Goal: Check status: Check status

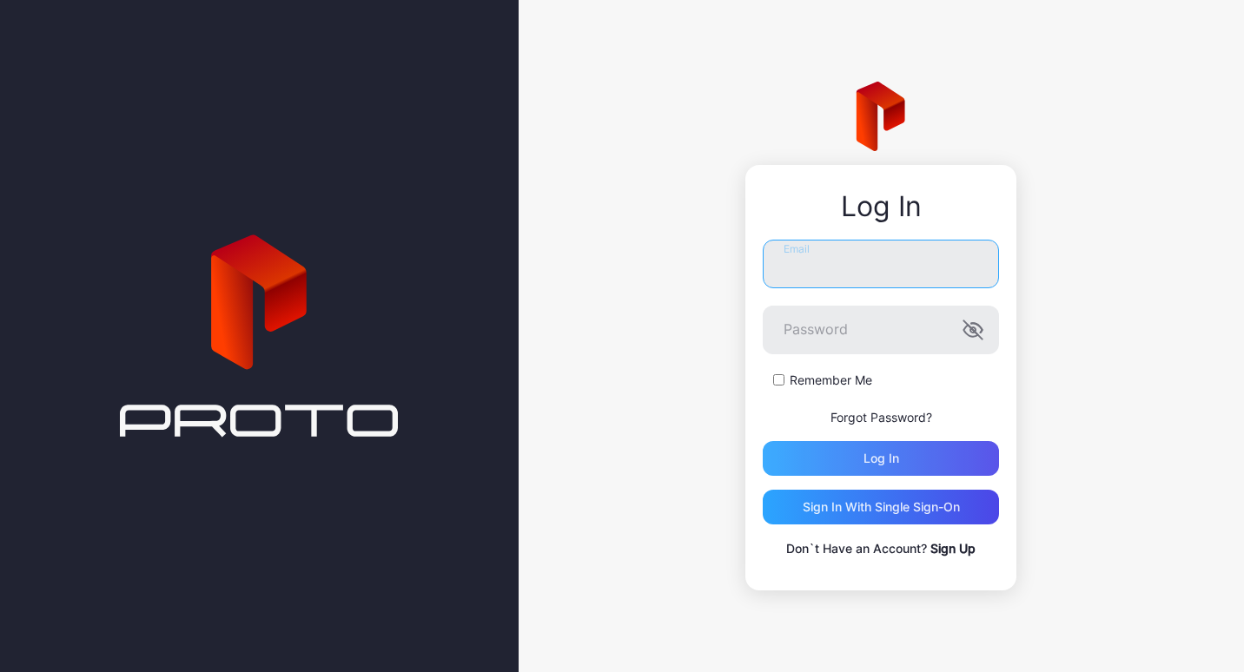
type input "**********"
click at [870, 465] on div "Log in" at bounding box center [881, 459] width 36 height 14
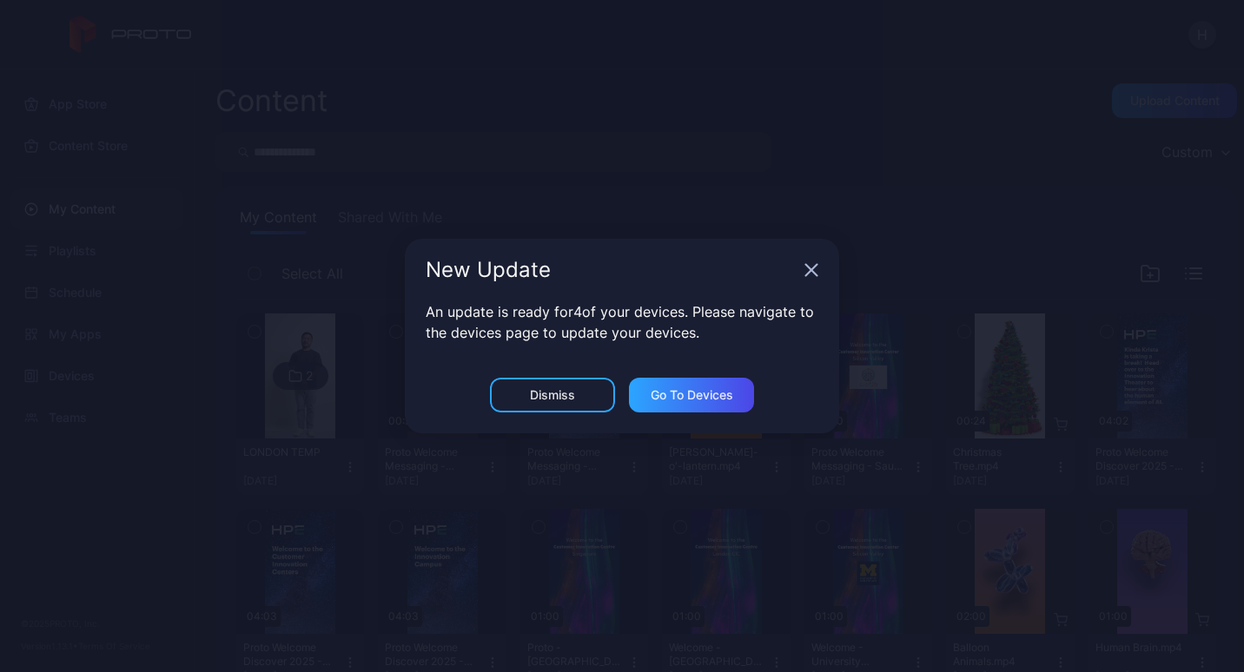
click at [805, 267] on icon "button" at bounding box center [811, 270] width 14 height 14
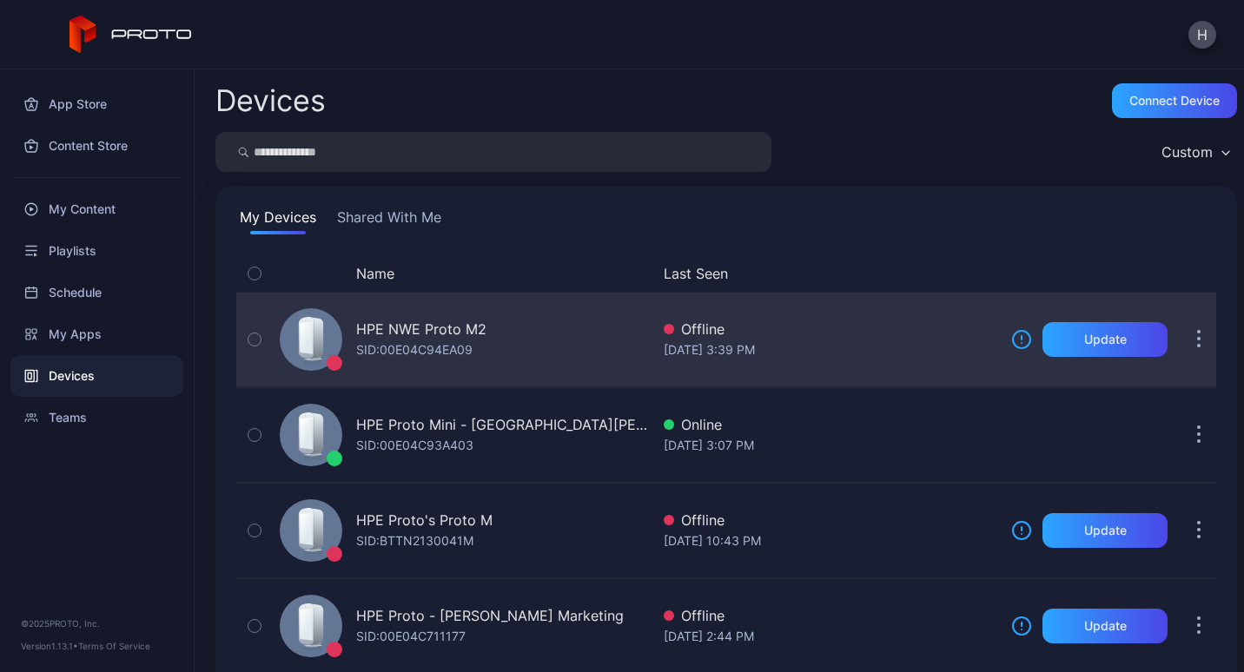
click at [539, 334] on div "HPE NWE Proto M2 SID: 00E04C94EA09" at bounding box center [461, 339] width 377 height 87
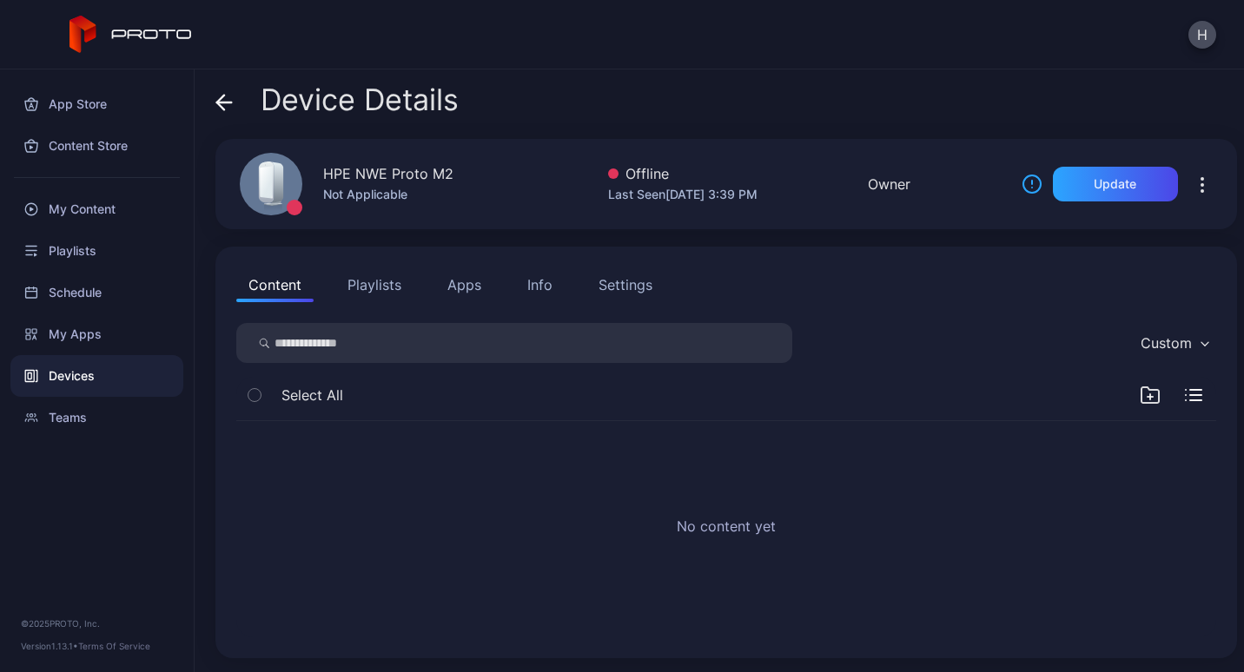
click at [454, 287] on button "Apps" at bounding box center [464, 285] width 58 height 35
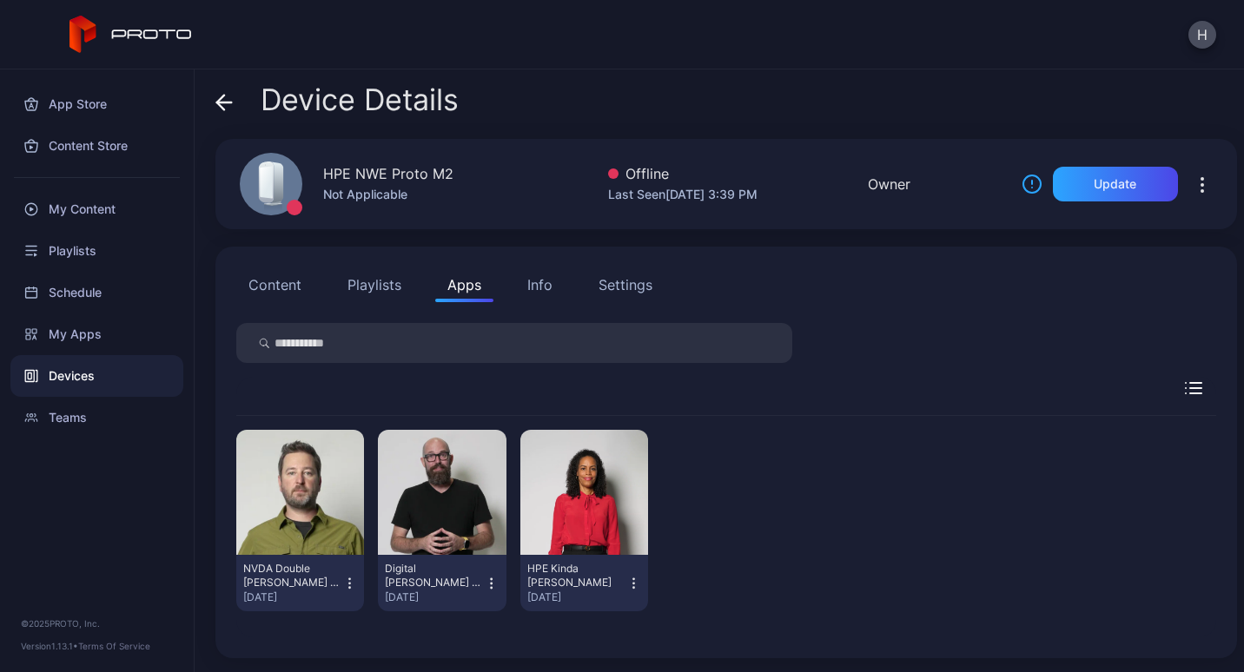
click at [382, 277] on button "Playlists" at bounding box center [374, 285] width 78 height 35
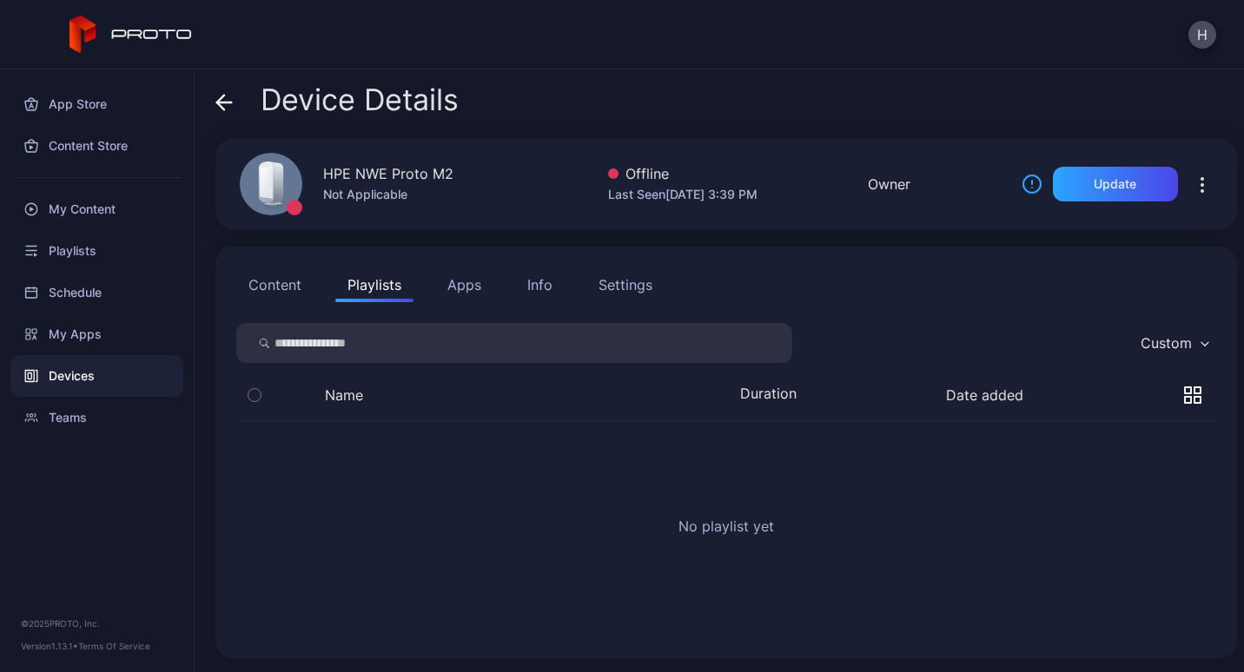
click at [467, 281] on button "Apps" at bounding box center [464, 285] width 58 height 35
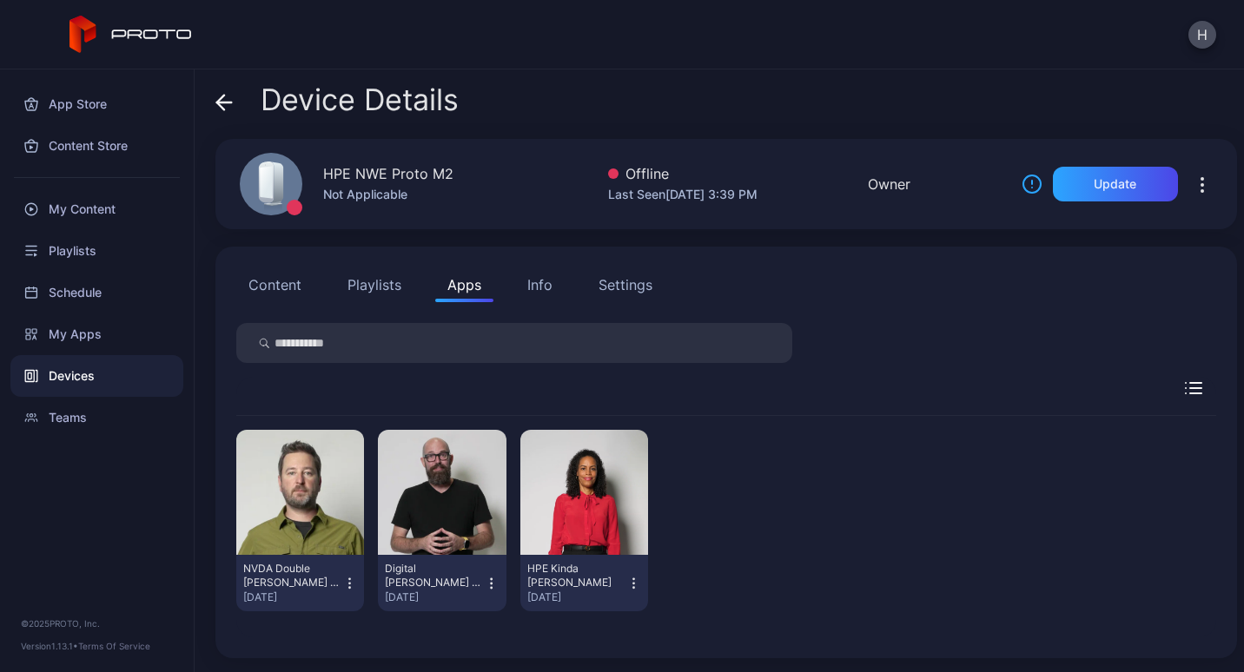
drag, startPoint x: 1101, startPoint y: 549, endPoint x: 1095, endPoint y: 579, distance: 31.0
